Goal: Navigation & Orientation: Understand site structure

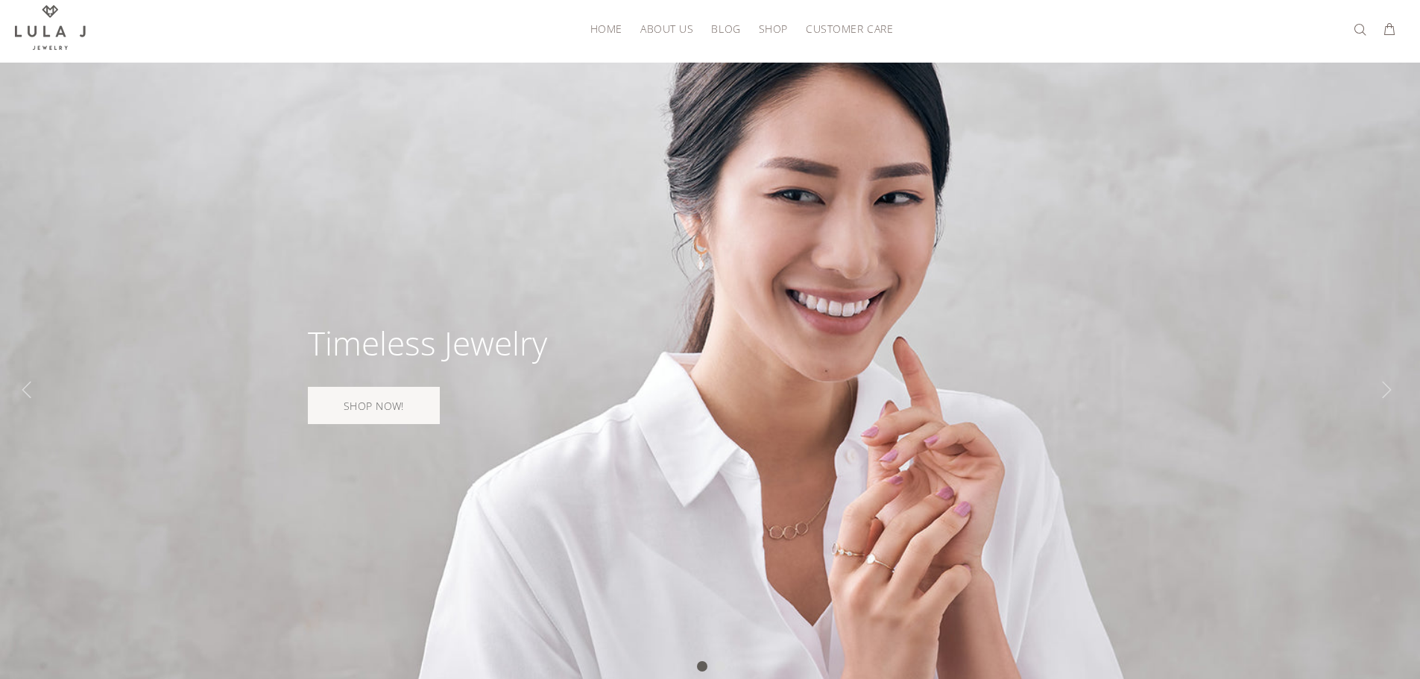
scroll to position [30, 0]
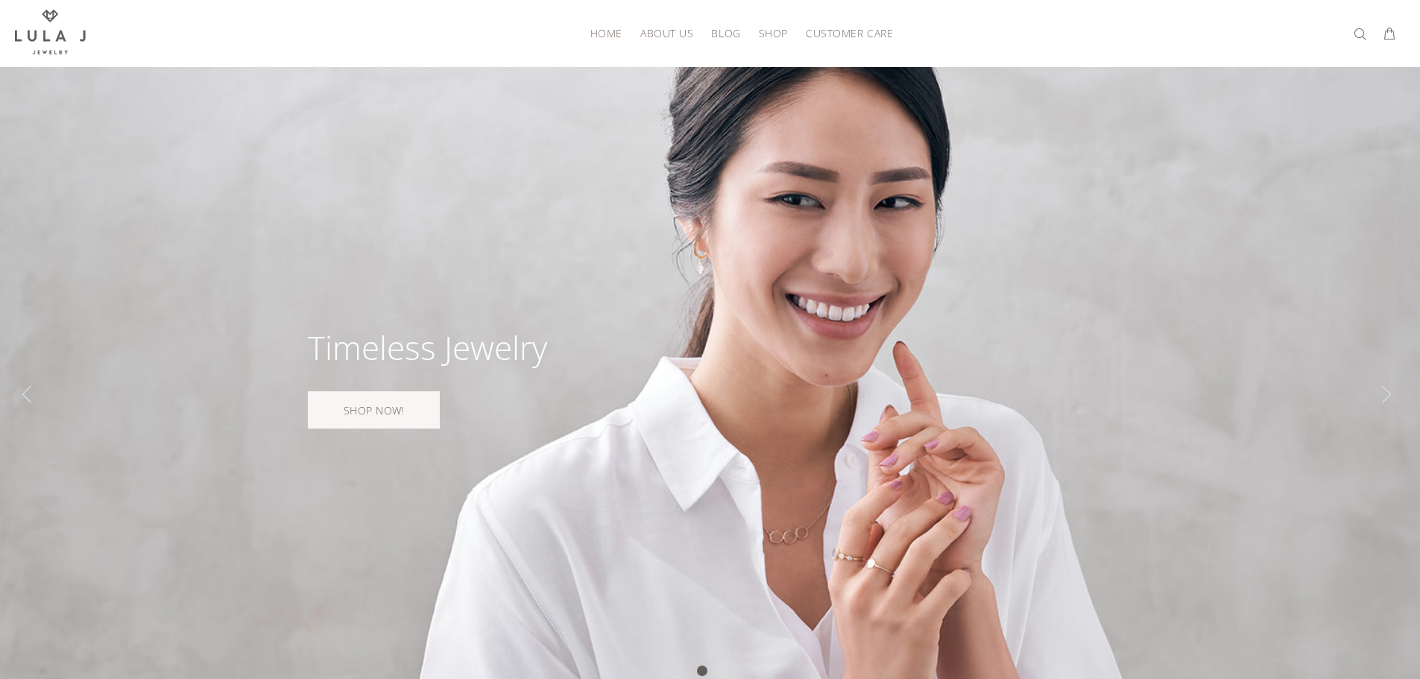
click at [649, 38] on span "About Us" at bounding box center [666, 33] width 53 height 11
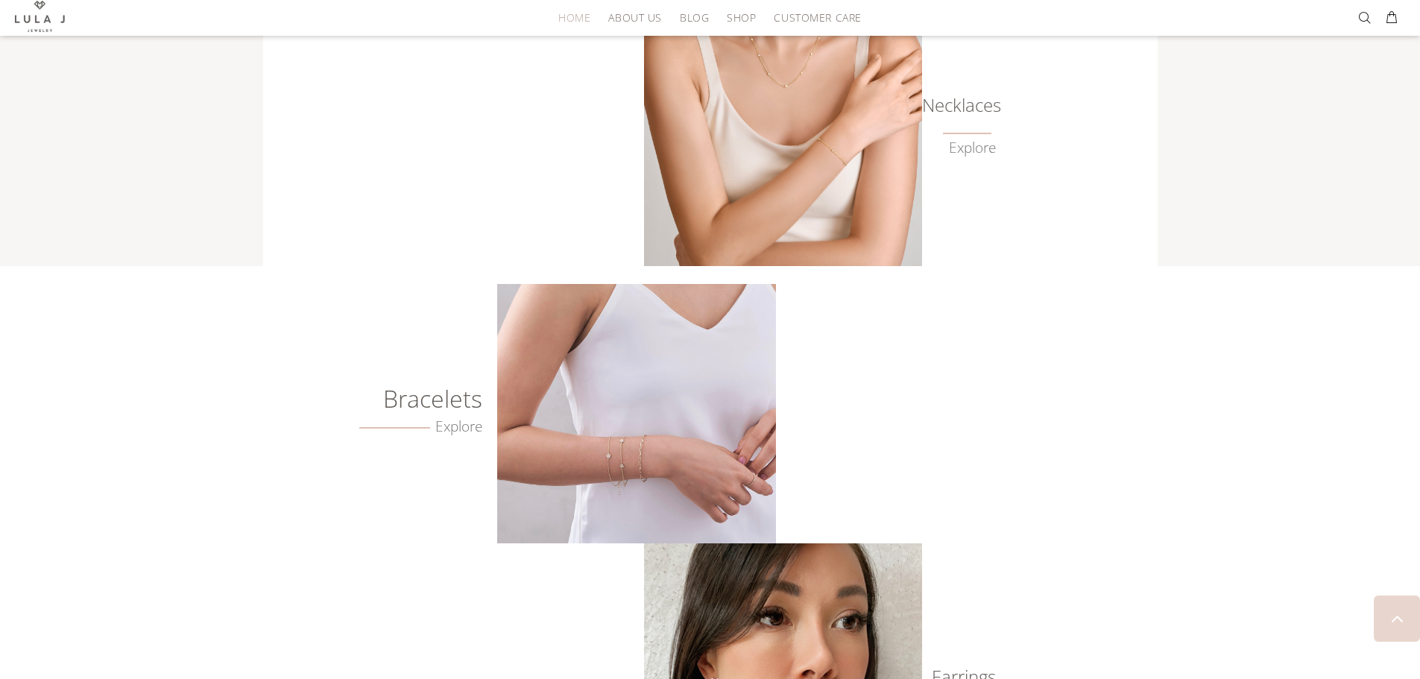
scroll to position [862, 0]
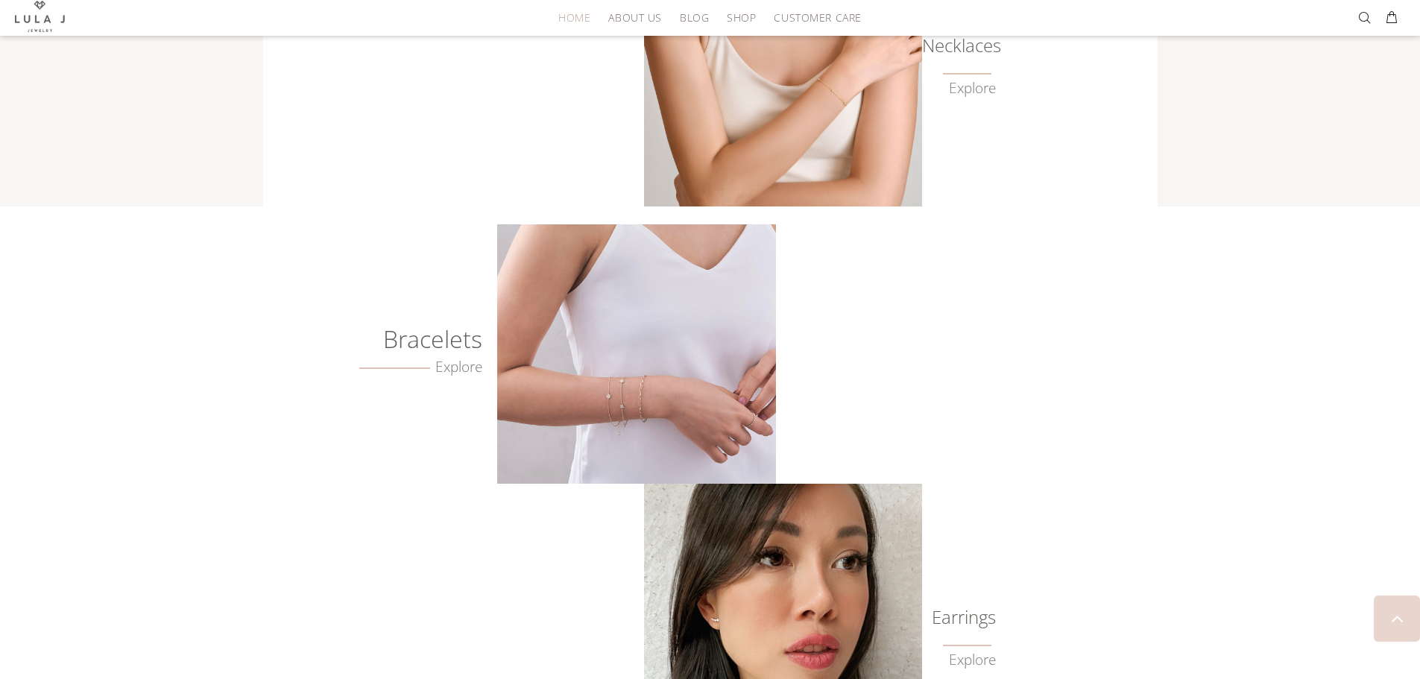
click at [705, 313] on img at bounding box center [636, 353] width 278 height 259
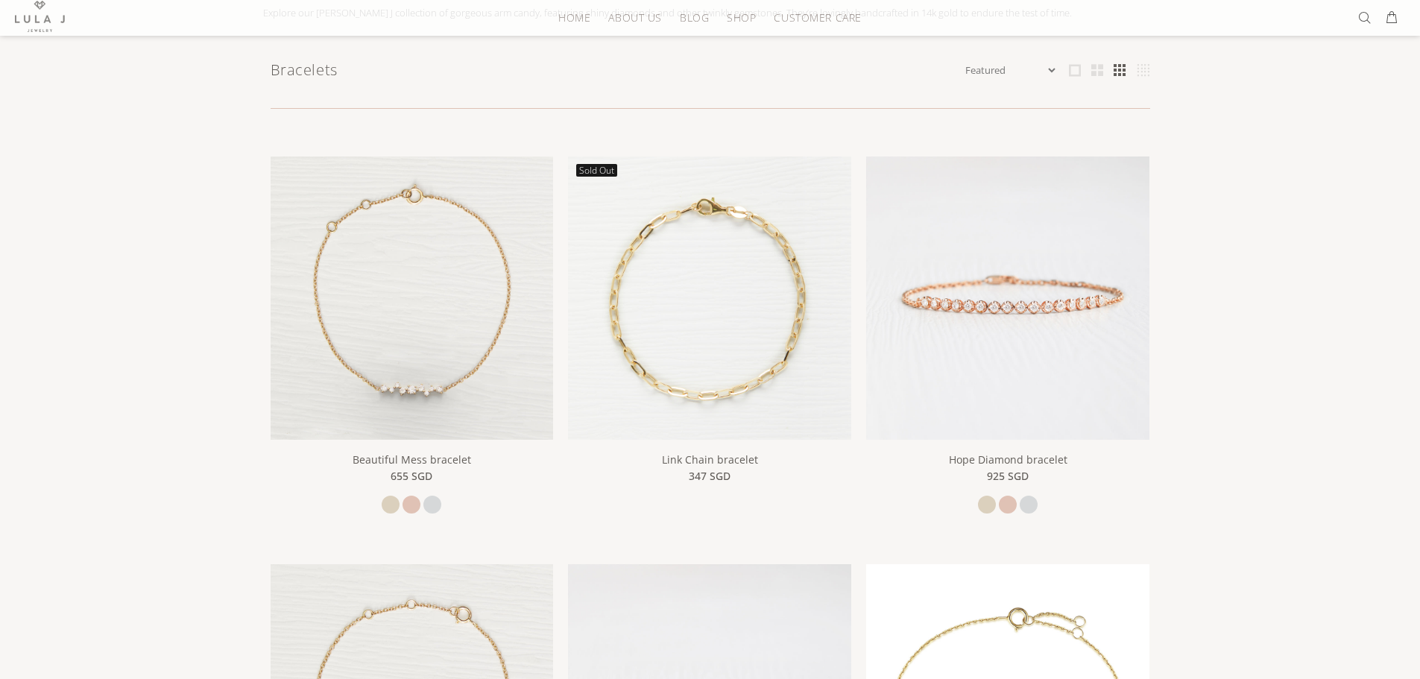
scroll to position [298, 0]
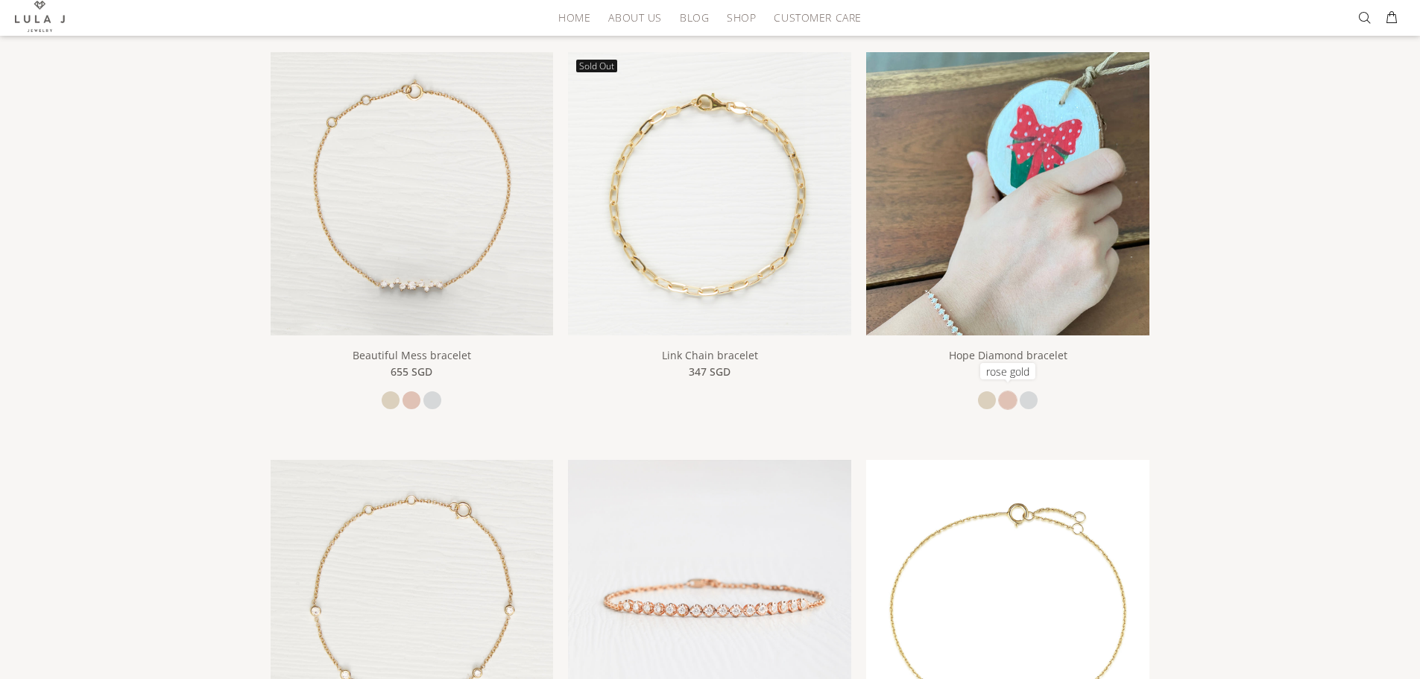
click at [1006, 400] on link at bounding box center [1008, 400] width 18 height 18
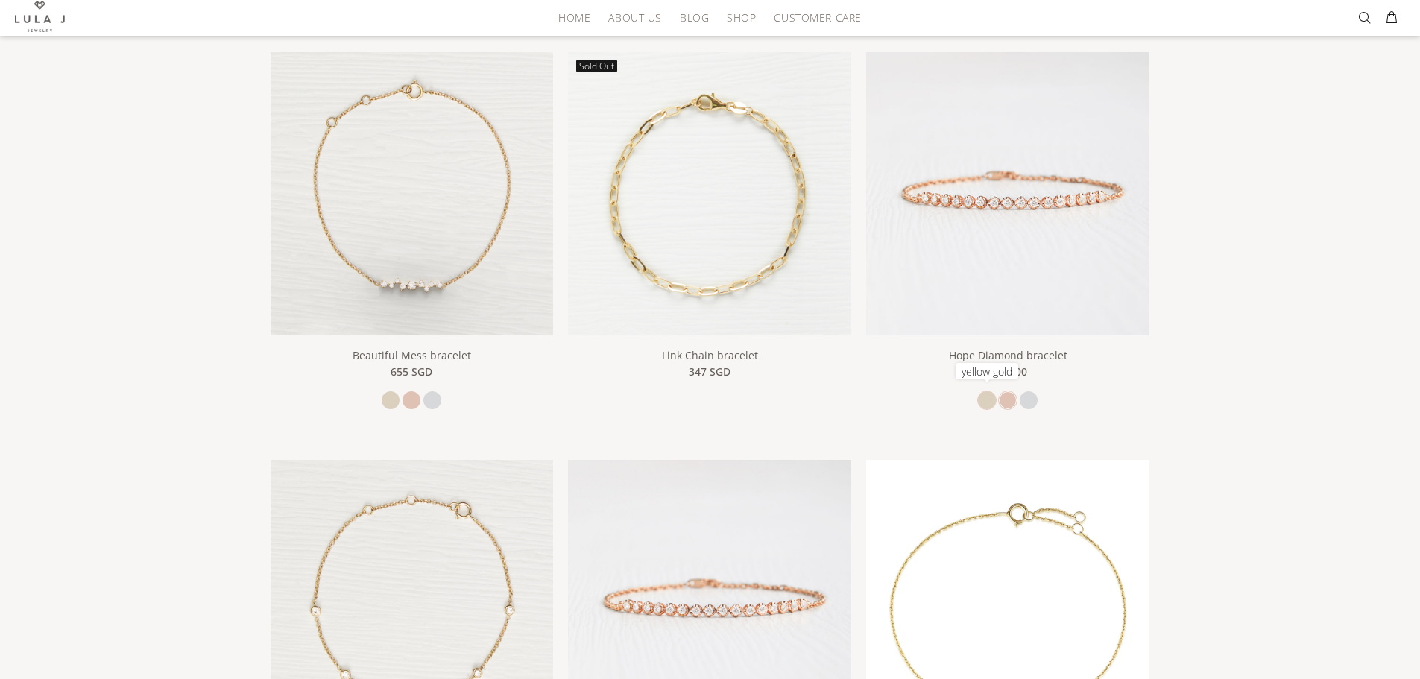
click at [990, 402] on link at bounding box center [987, 400] width 18 height 18
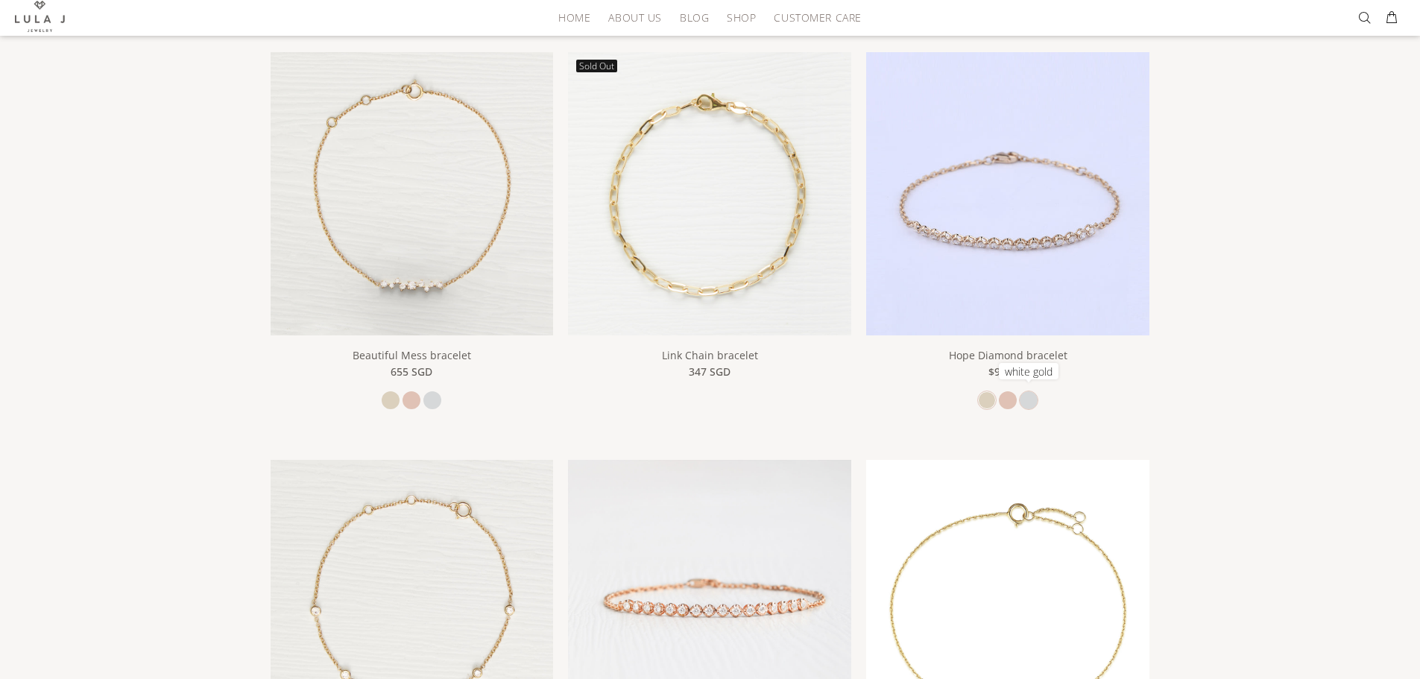
click at [1035, 402] on link at bounding box center [1029, 400] width 18 height 18
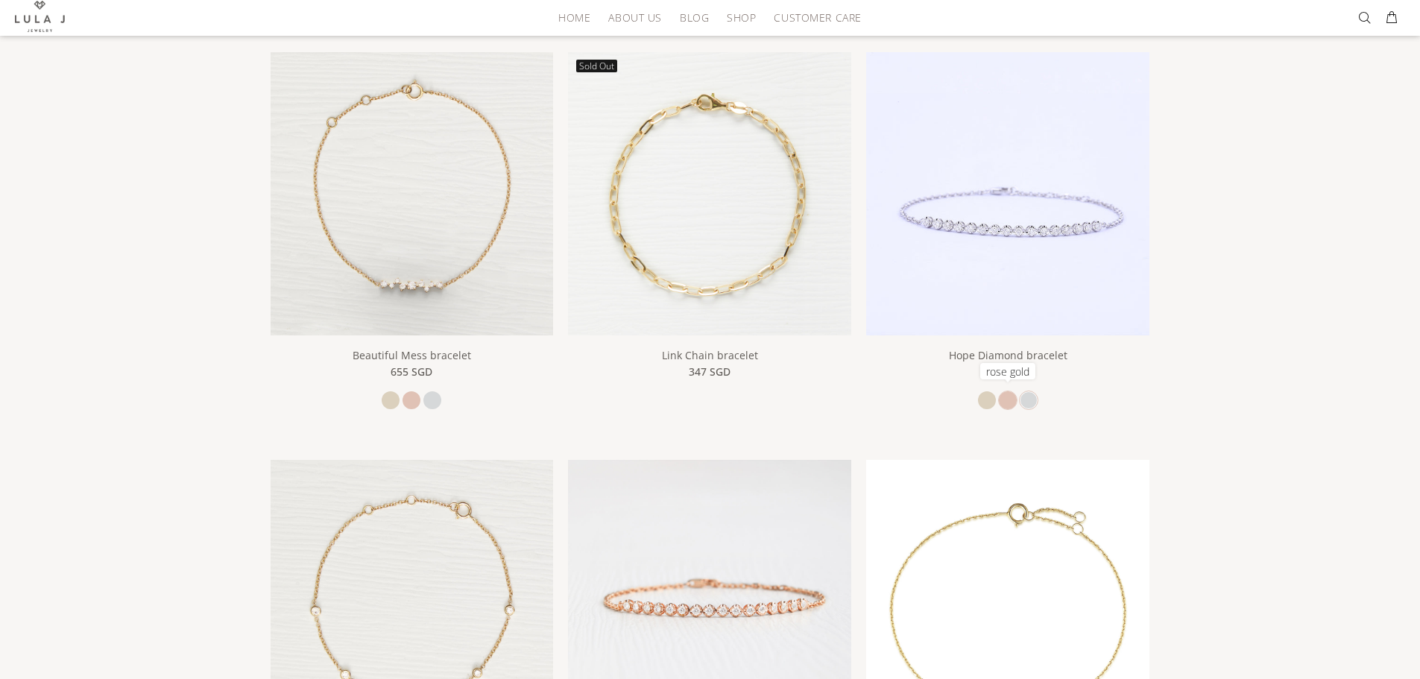
click at [1010, 398] on link at bounding box center [1008, 400] width 18 height 18
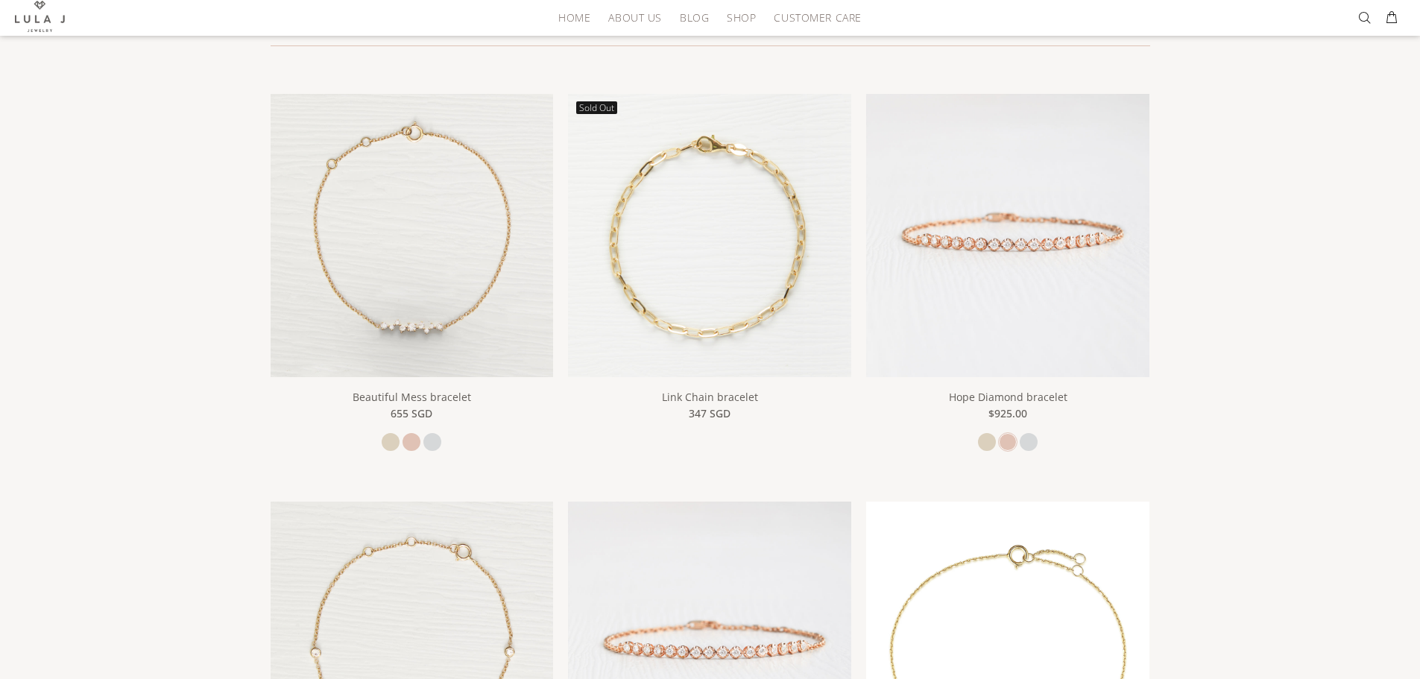
scroll to position [239, 0]
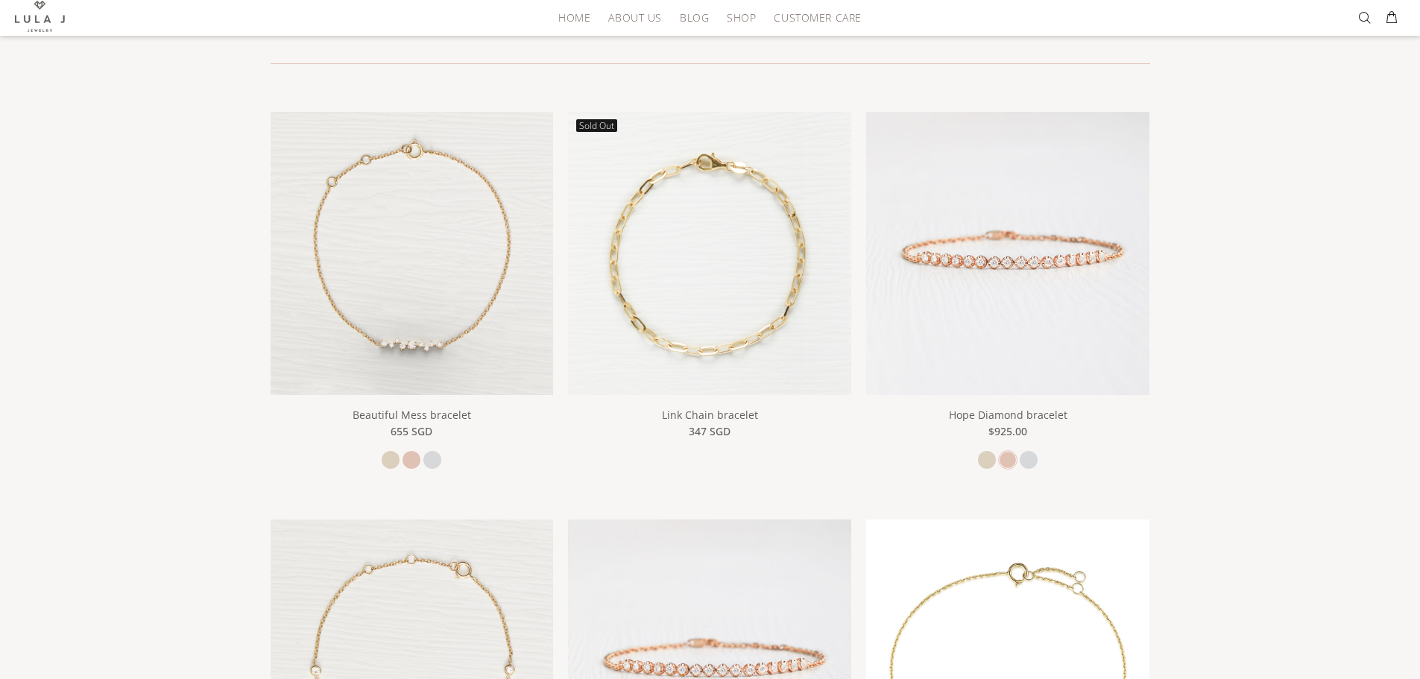
click at [996, 291] on img at bounding box center [1007, 253] width 283 height 283
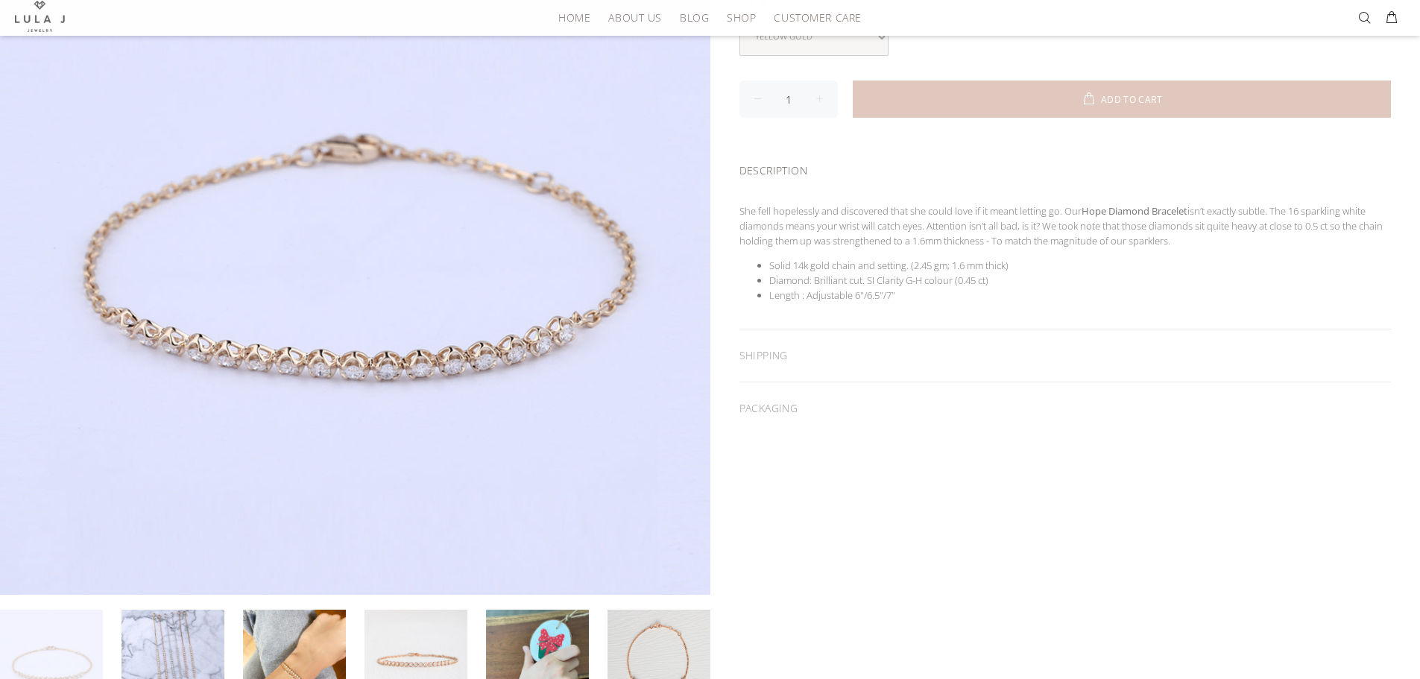
scroll to position [328, 0]
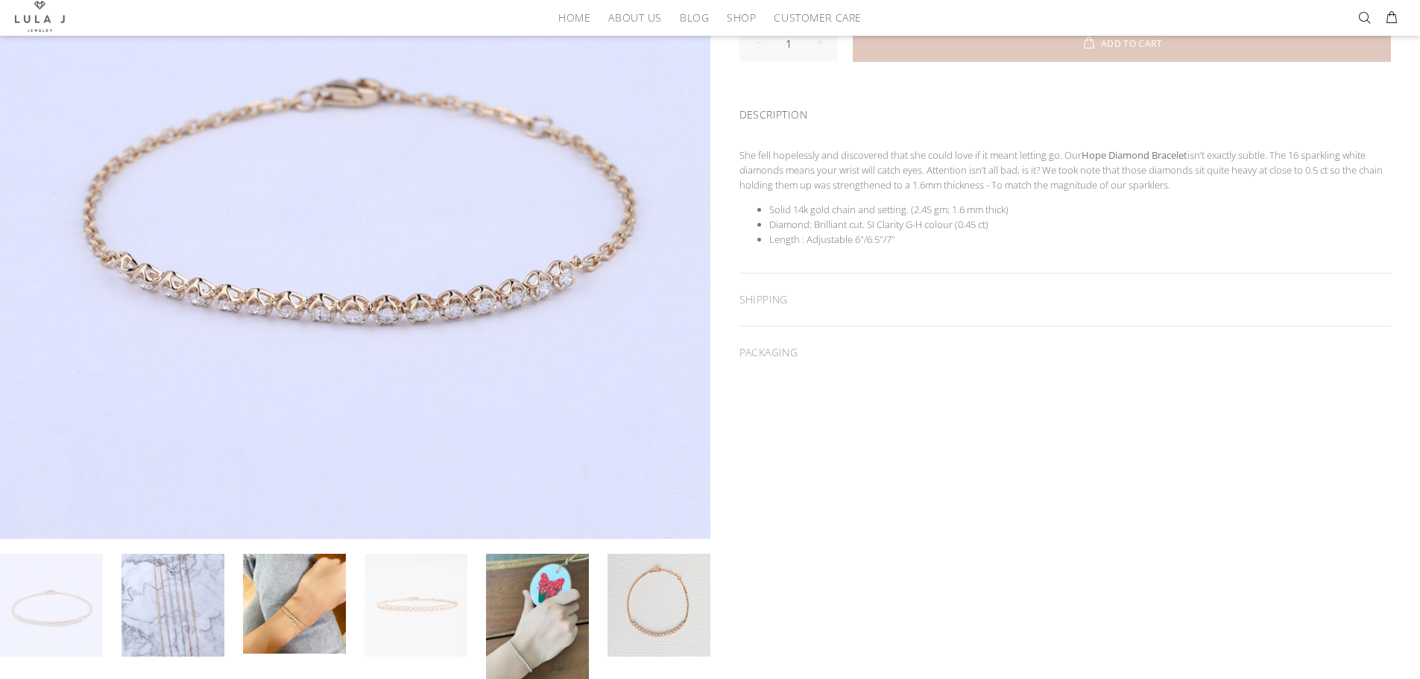
click at [427, 609] on link at bounding box center [416, 605] width 103 height 103
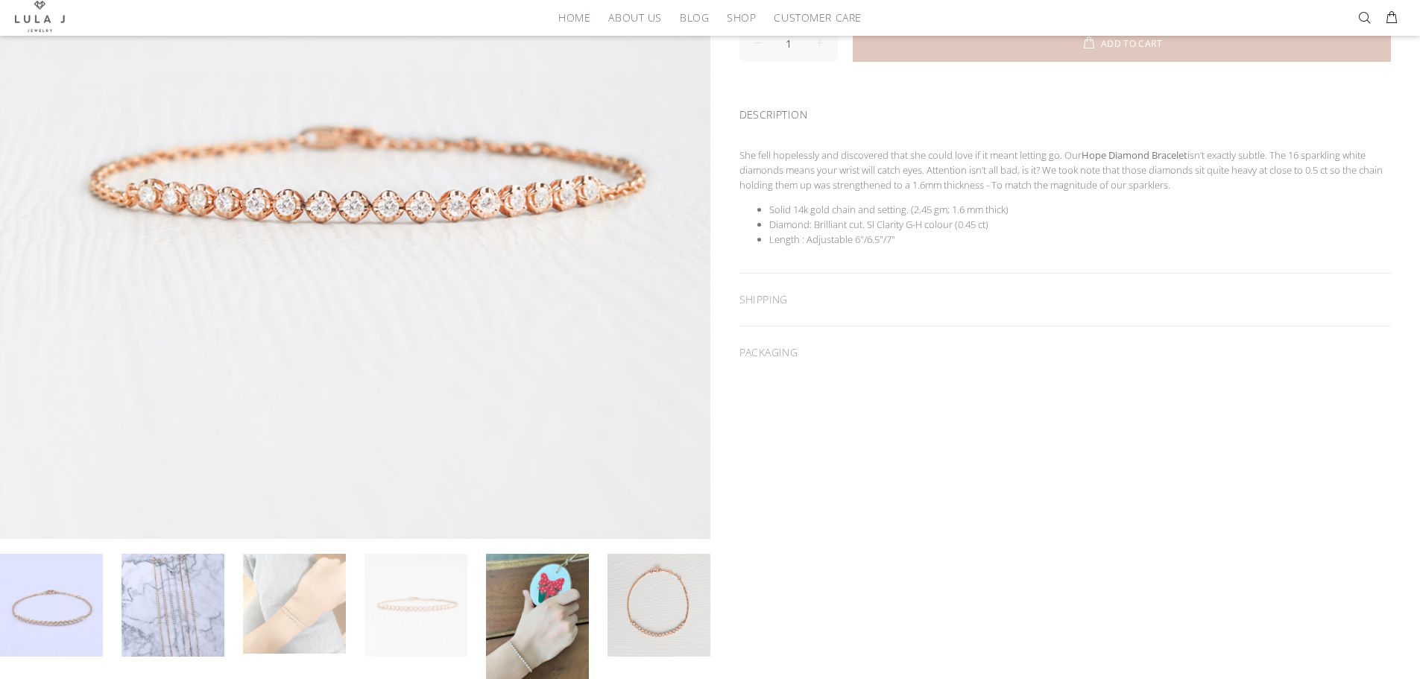
click at [341, 609] on link at bounding box center [294, 604] width 103 height 100
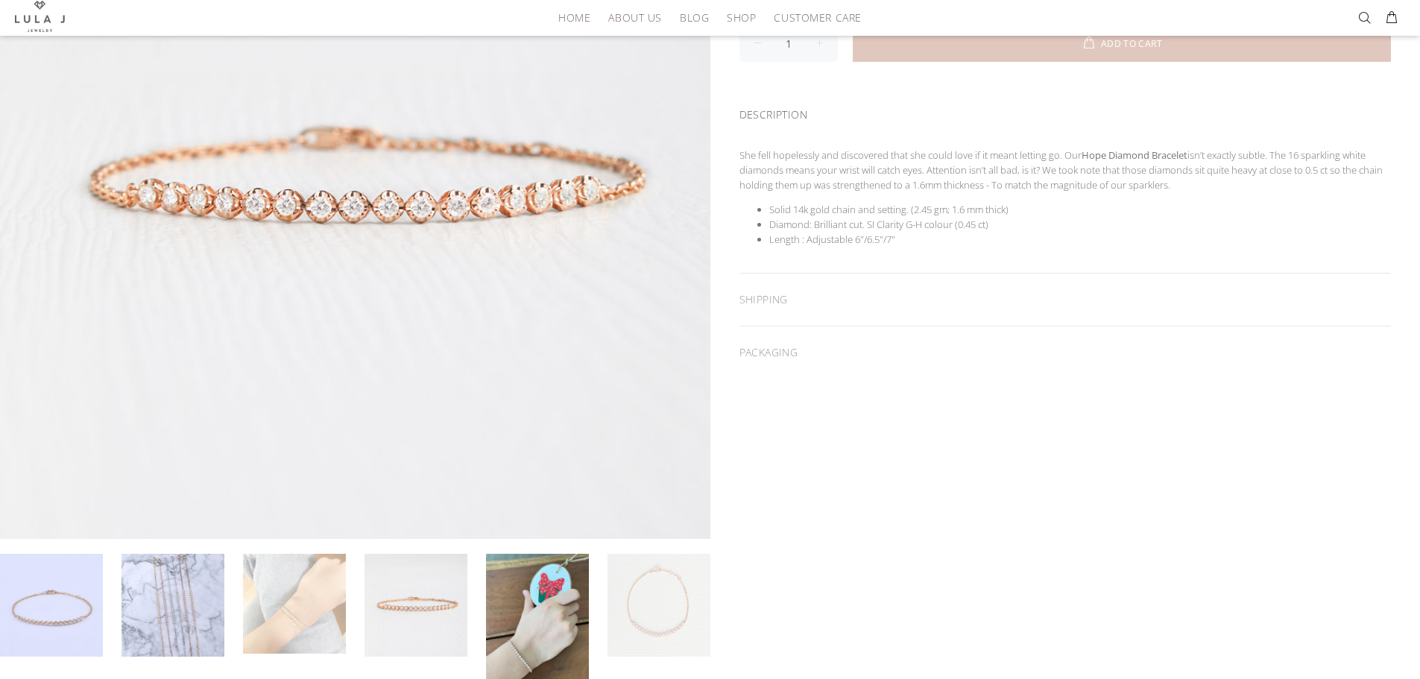
click at [675, 615] on link at bounding box center [659, 605] width 103 height 103
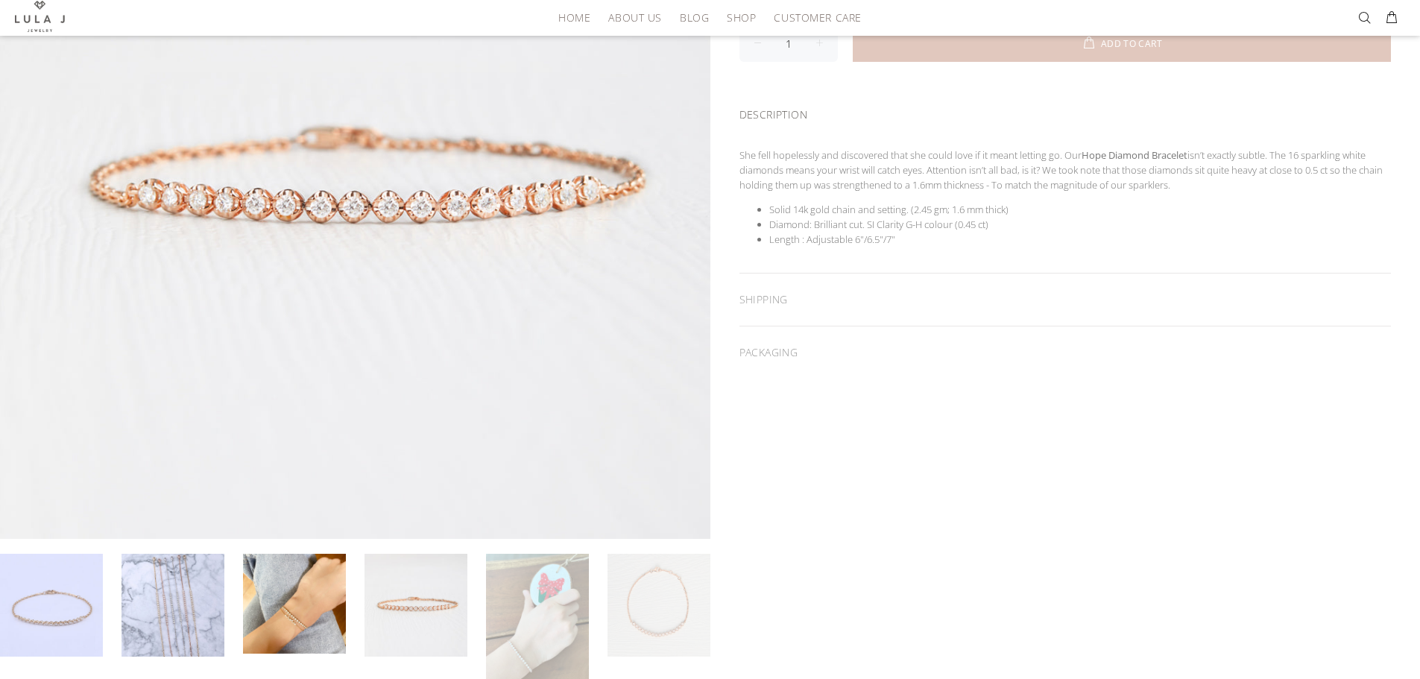
click at [528, 609] on link at bounding box center [537, 622] width 103 height 137
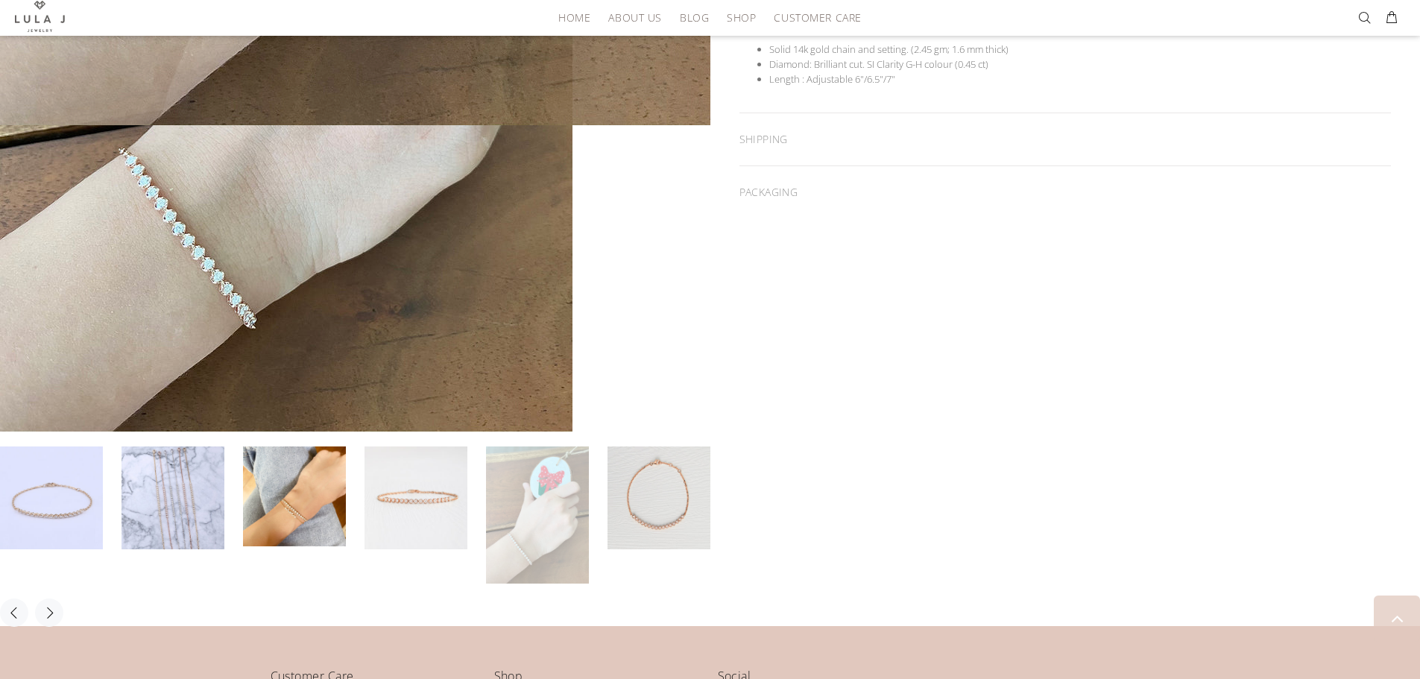
scroll to position [537, 0]
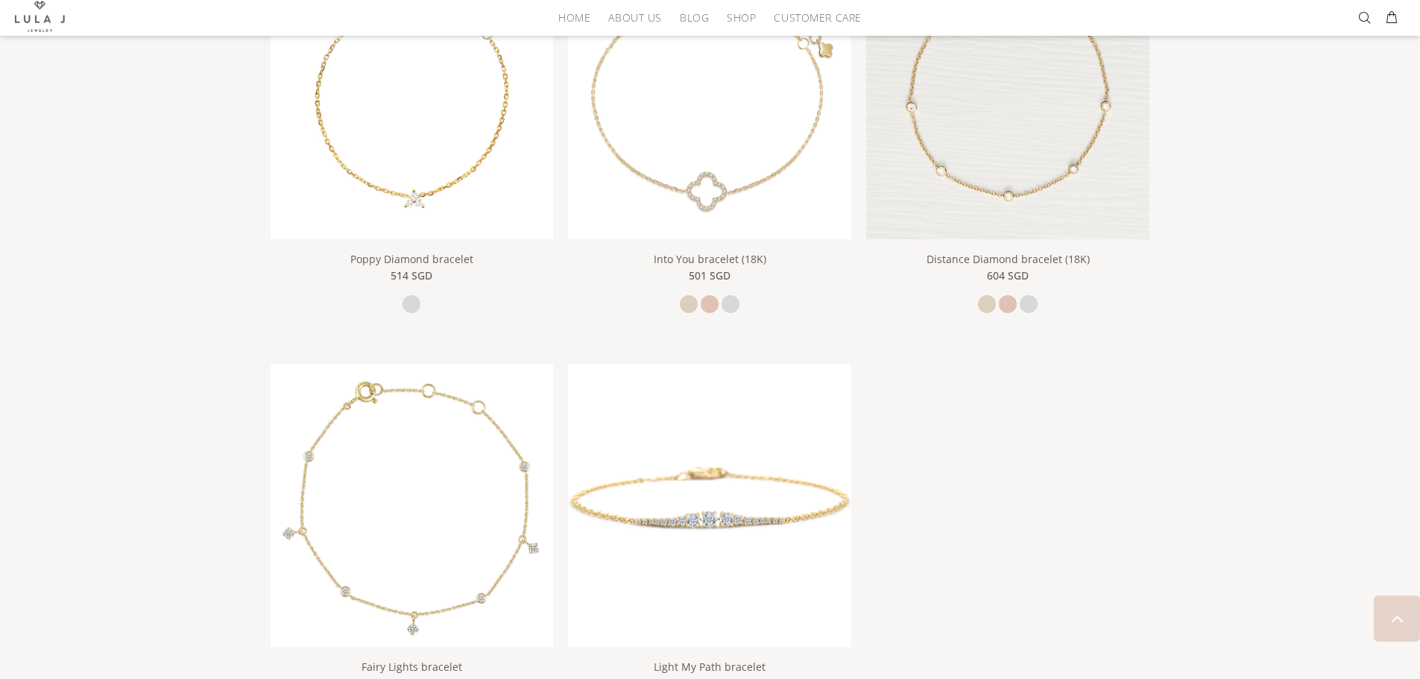
scroll to position [1618, 0]
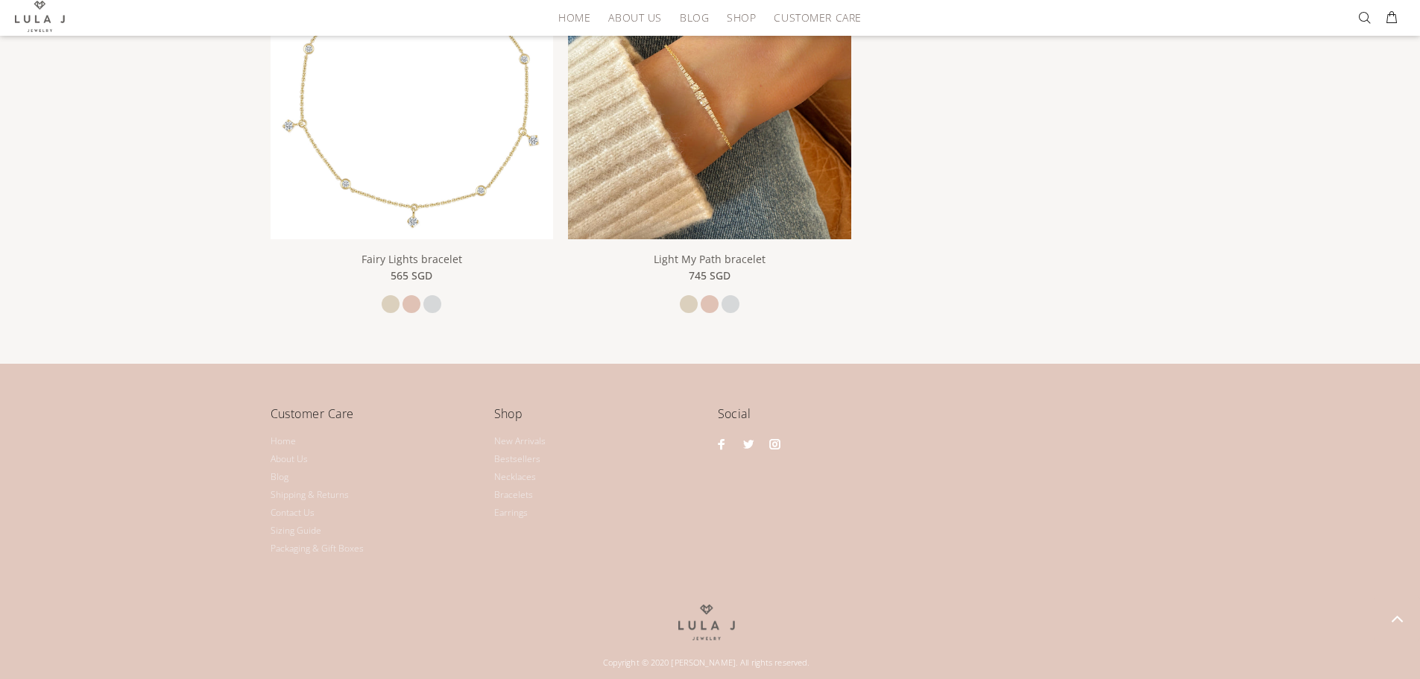
click at [737, 184] on img at bounding box center [709, 97] width 283 height 283
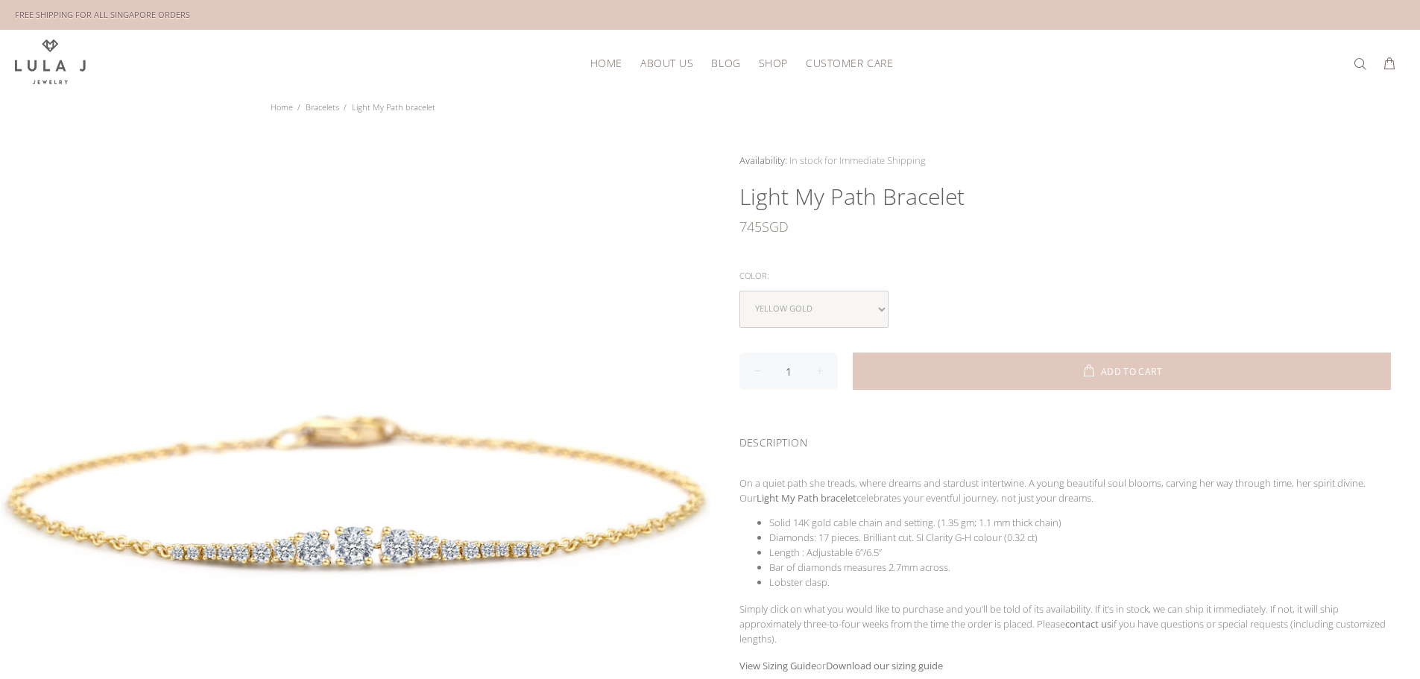
click at [610, 62] on span "HOME" at bounding box center [606, 62] width 32 height 11
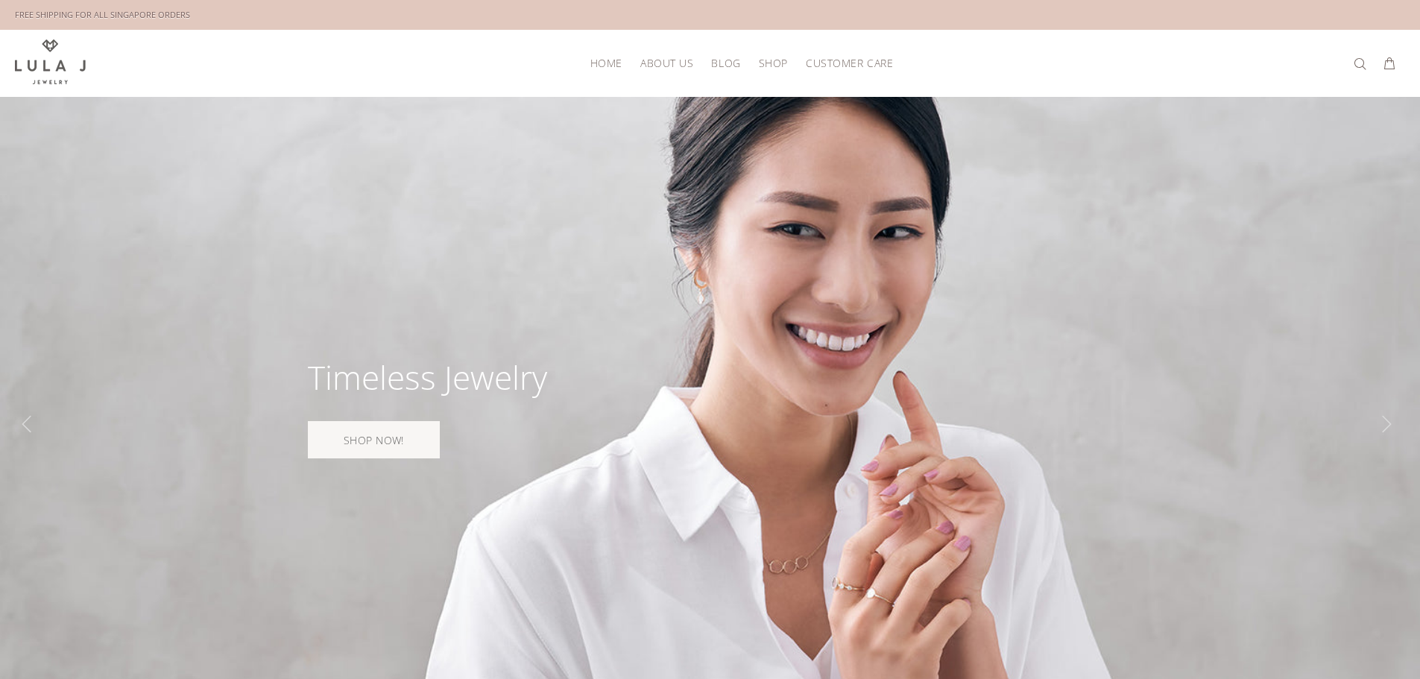
click at [673, 59] on span "About Us" at bounding box center [666, 62] width 53 height 11
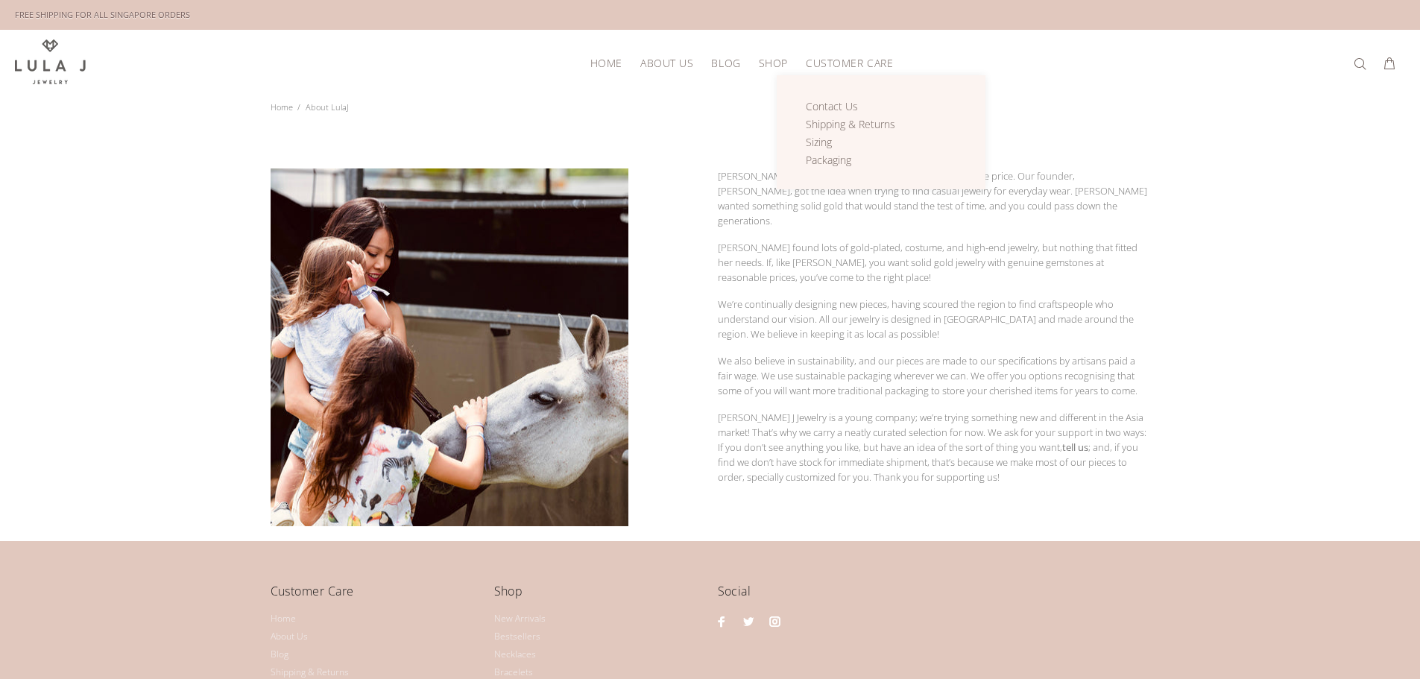
click at [824, 69] on link "Customer Care" at bounding box center [845, 62] width 96 height 23
click at [842, 124] on span "Shipping & Returns" at bounding box center [850, 124] width 89 height 14
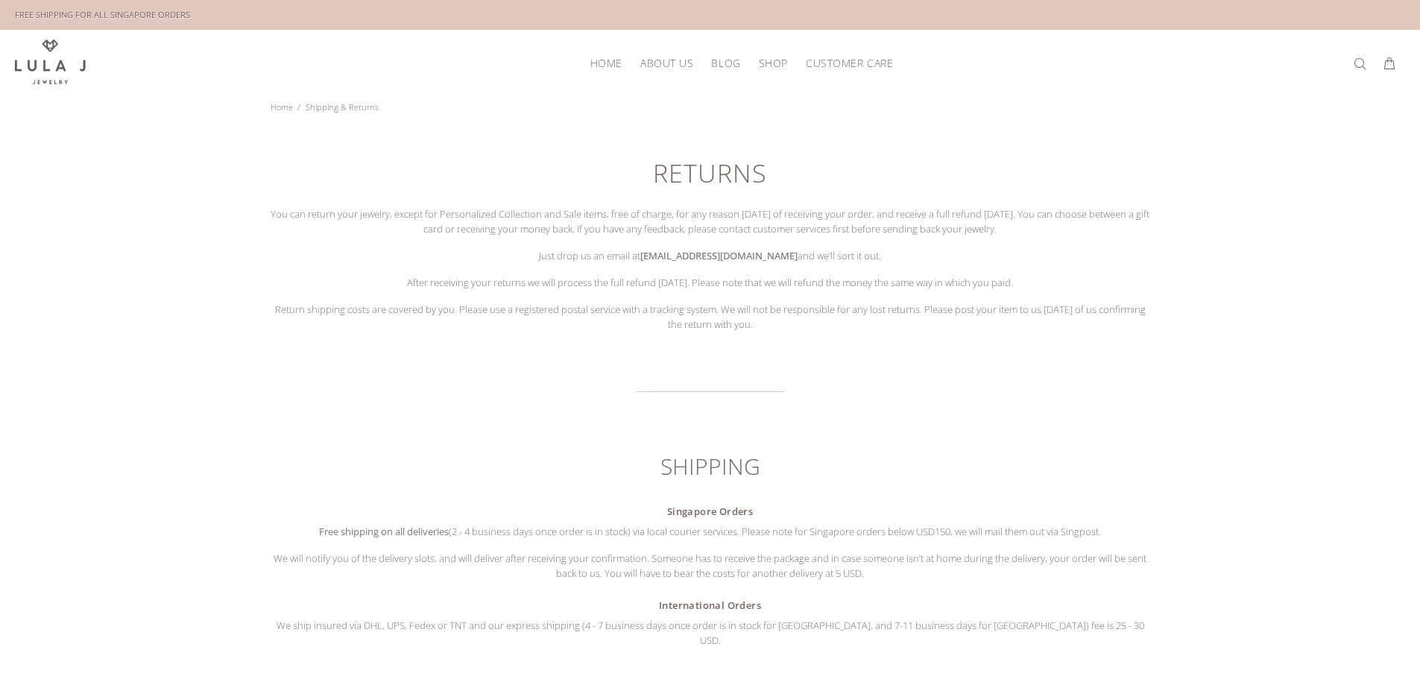
click at [610, 57] on span "HOME" at bounding box center [606, 62] width 32 height 11
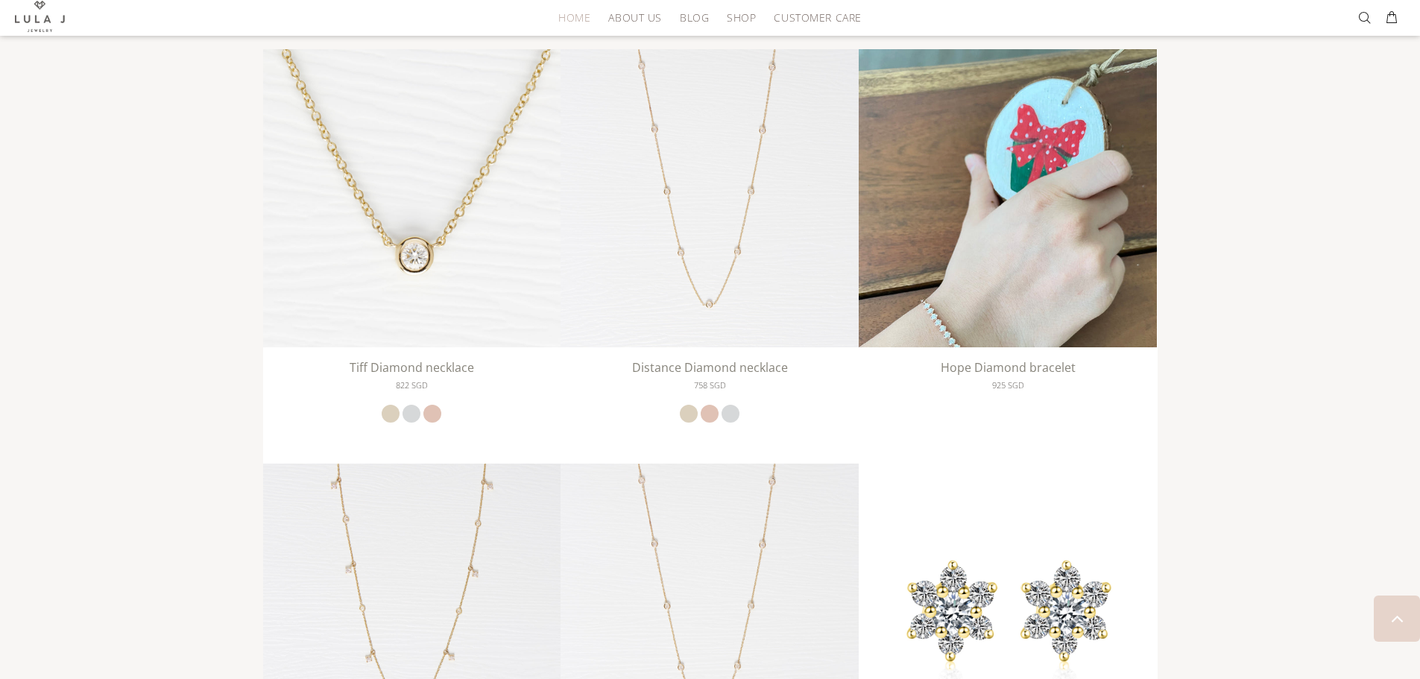
scroll to position [2246, 0]
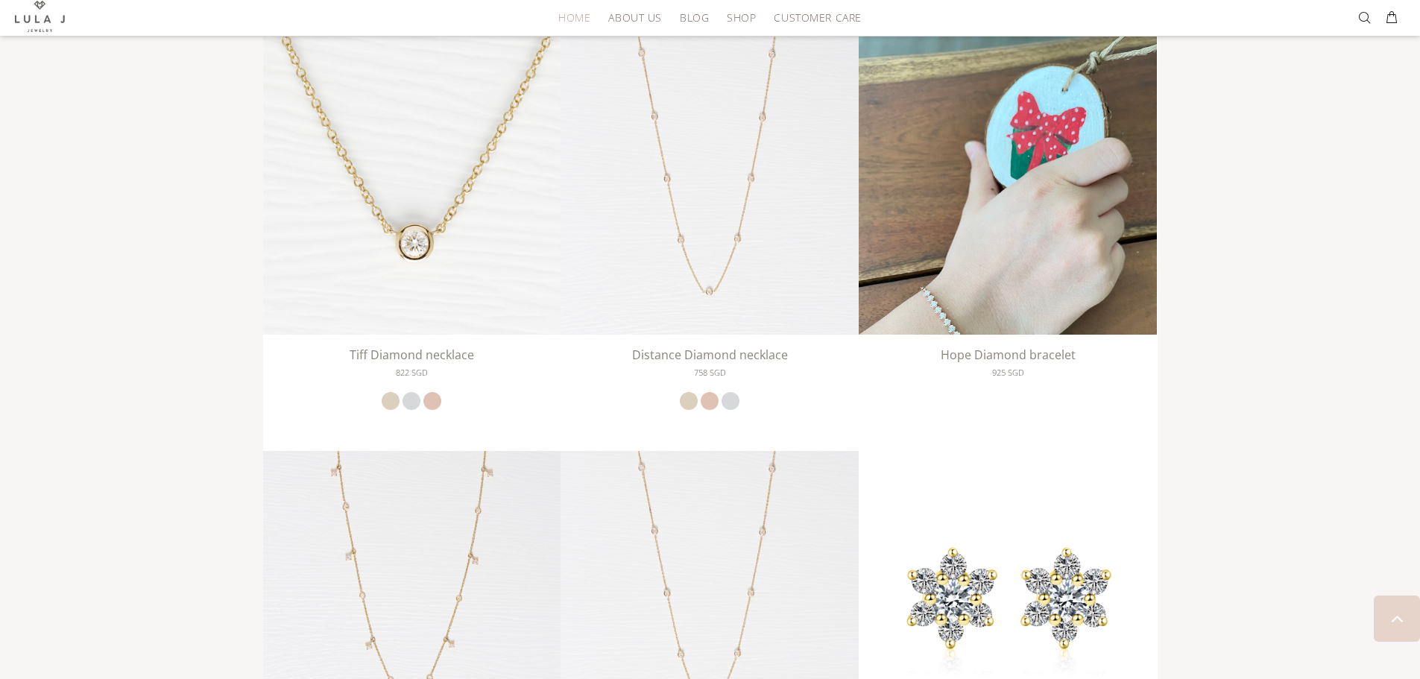
click at [1057, 242] on img at bounding box center [1008, 235] width 298 height 397
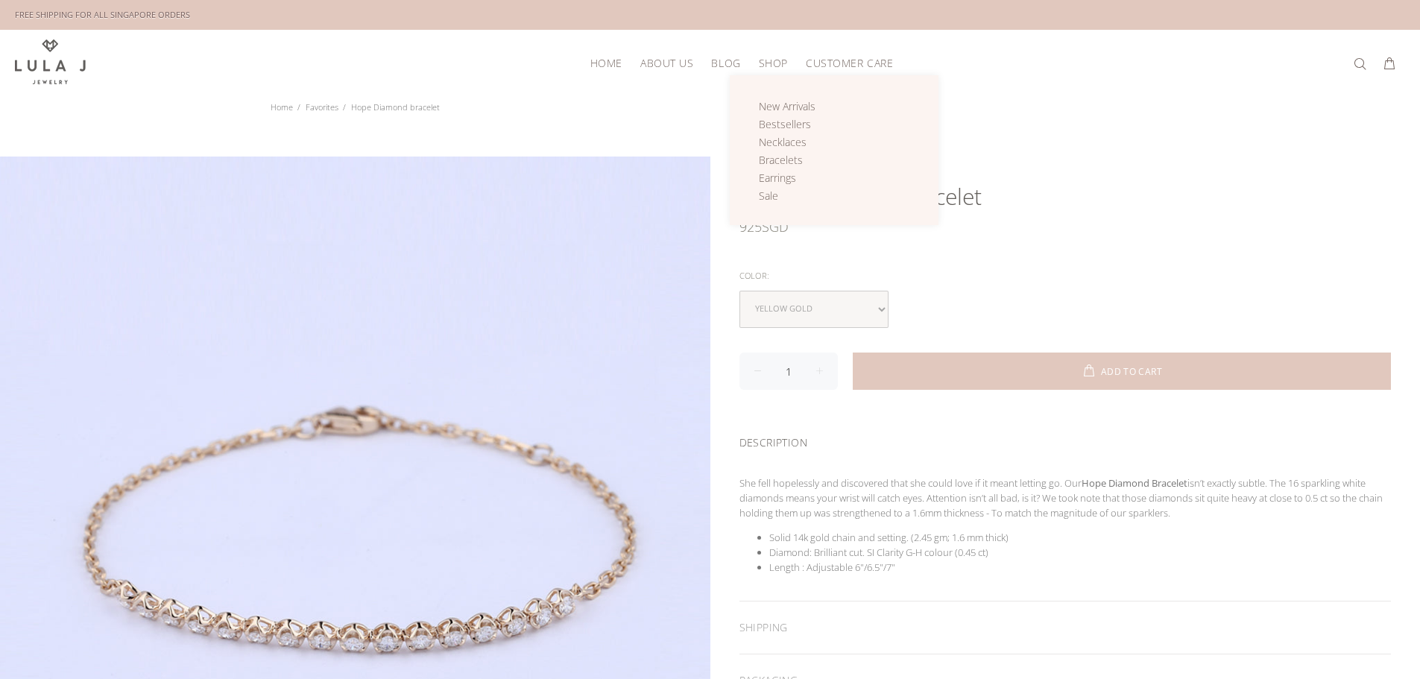
click at [757, 69] on link "Shop" at bounding box center [773, 62] width 47 height 23
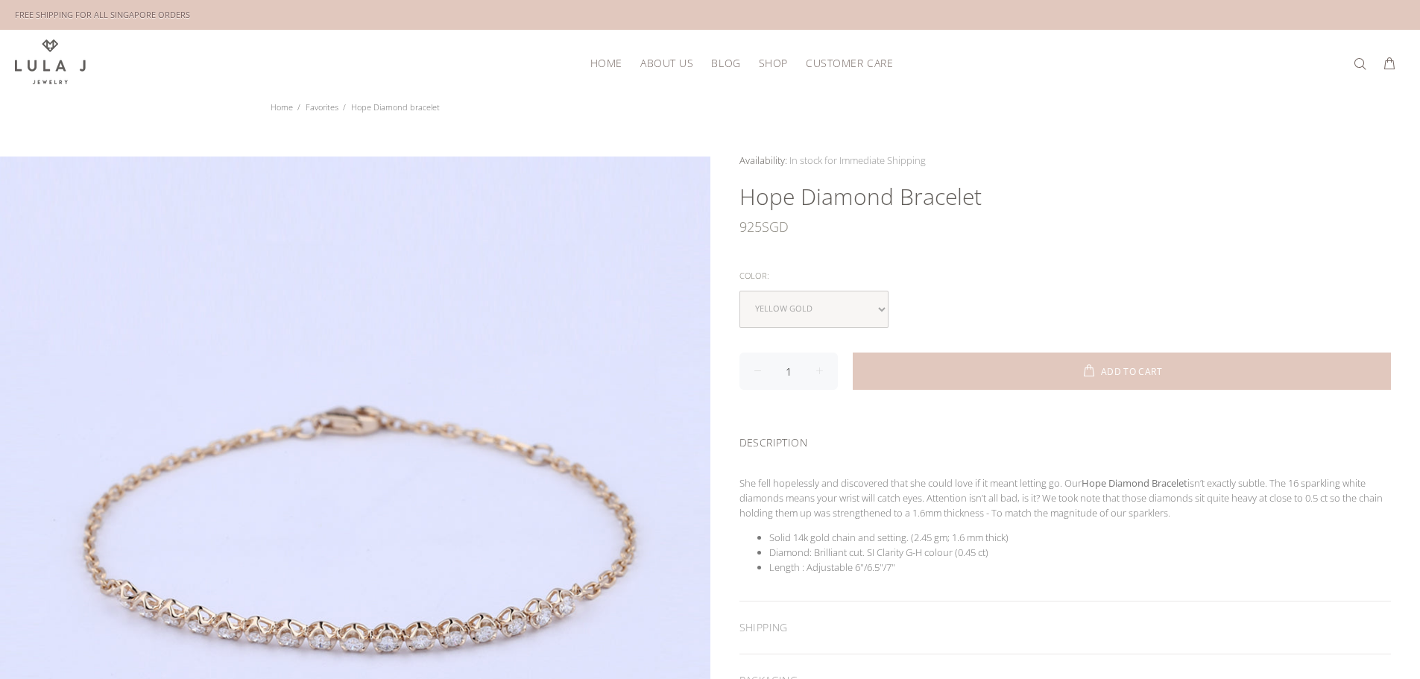
click at [1388, 85] on div "HOME About Us Blog Shop New Arrivals Bestsellers Necklaces Bracelets Earrings S…" at bounding box center [710, 63] width 1390 height 67
click at [274, 104] on link "Home" at bounding box center [282, 106] width 22 height 11
